Goal: Information Seeking & Learning: Understand process/instructions

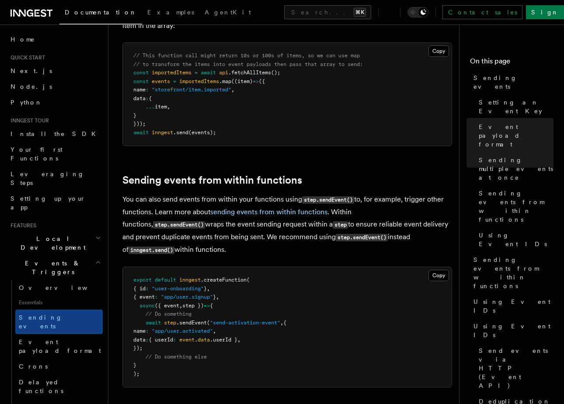
scroll to position [1466, 0]
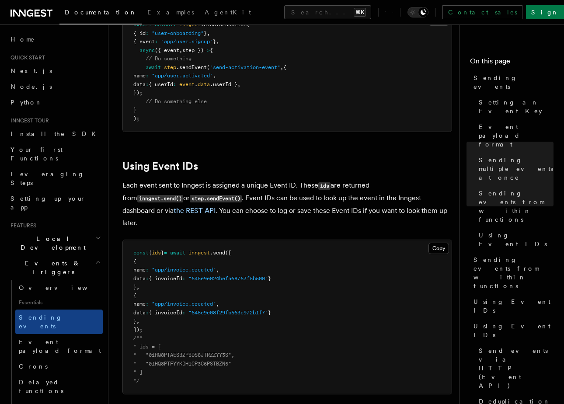
click at [270, 209] on p "Each event sent to Inngest is assigned a unique Event ID. These ids are returne…" at bounding box center [288, 204] width 330 height 50
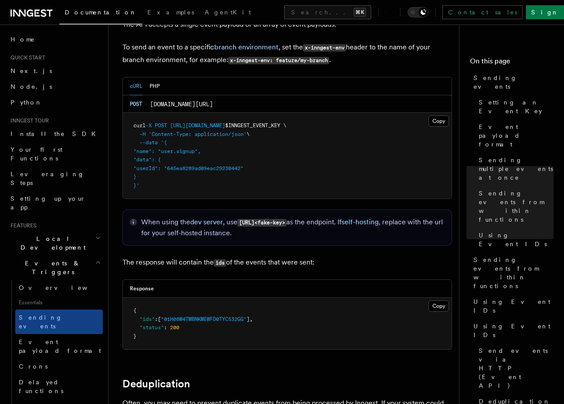
scroll to position [1916, 0]
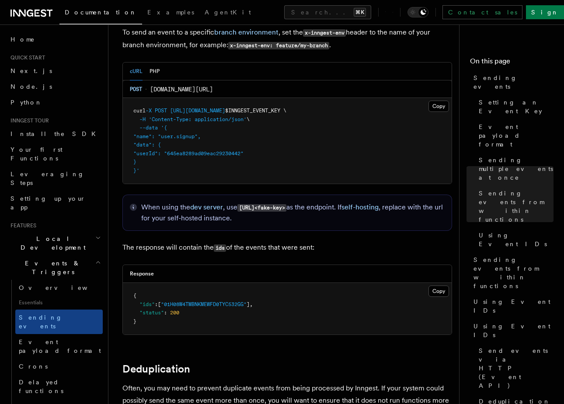
click at [211, 195] on div "When using the dev server , use [URL]<fake-key> as the endpoint. If self-hostin…" at bounding box center [288, 213] width 330 height 36
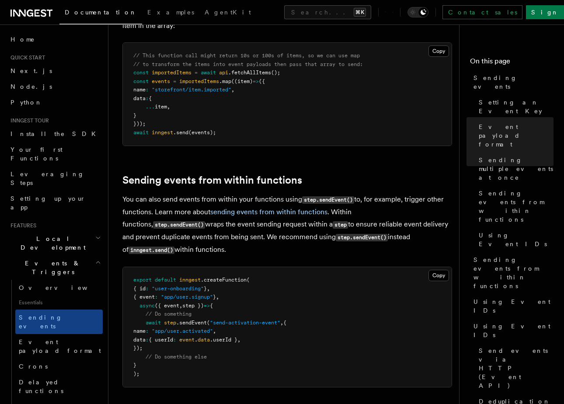
click at [203, 326] on span ".sendEvent" at bounding box center [191, 323] width 31 height 6
copy span "sendEvent"
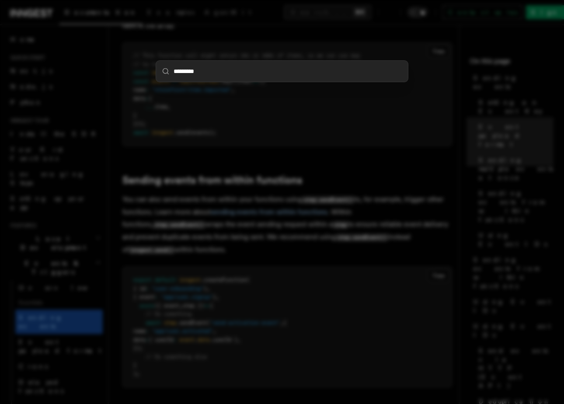
type input "*********"
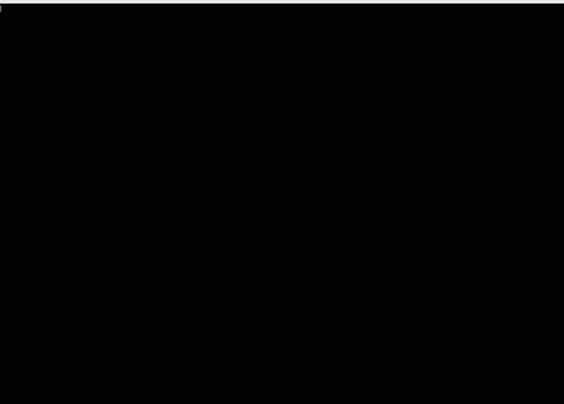
scroll to position [0, 0]
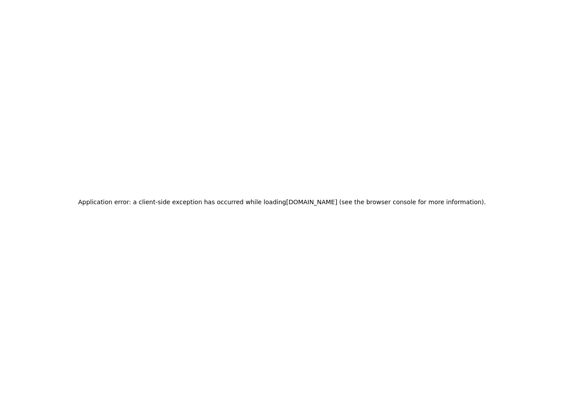
click at [233, 71] on div "Application error: a client-side exception has occurred while loading [DOMAIN_N…" at bounding box center [282, 202] width 564 height 404
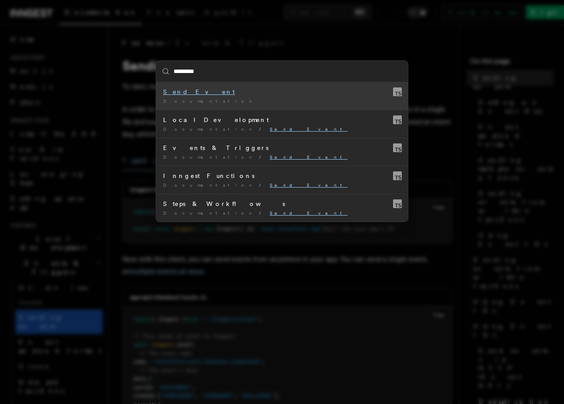
type input "*********"
click at [273, 95] on div "Send Event" at bounding box center [282, 92] width 238 height 9
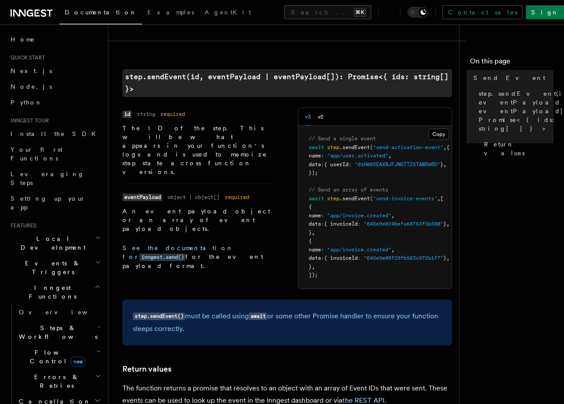
scroll to position [265, 0]
